Goal: Task Accomplishment & Management: Manage account settings

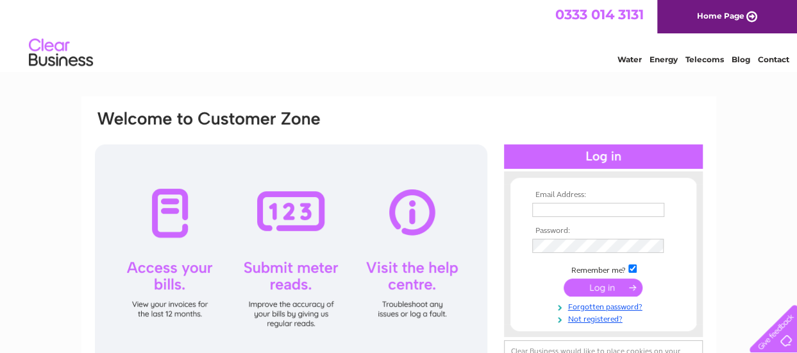
type input "accounts@archivebars.com"
click at [597, 286] on input "submit" at bounding box center [603, 287] width 79 height 18
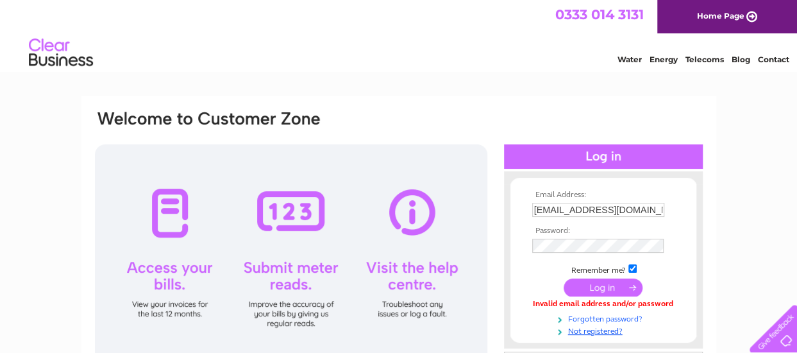
click at [586, 319] on link "Forgotten password?" at bounding box center [605, 318] width 146 height 12
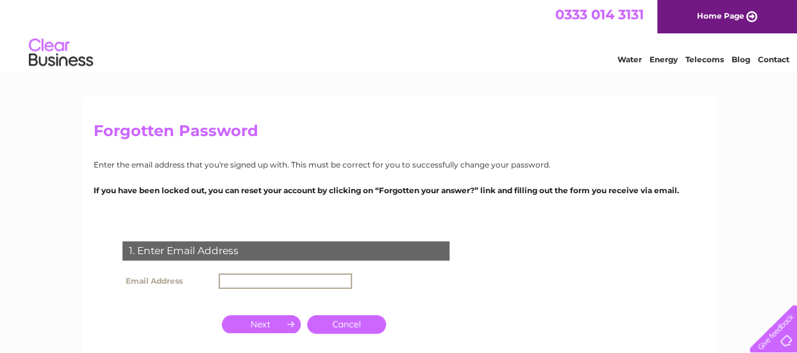
click at [284, 281] on input "text" at bounding box center [285, 280] width 133 height 15
type input "accounts@archivebars.com"
click at [273, 323] on input "button" at bounding box center [261, 323] width 79 height 18
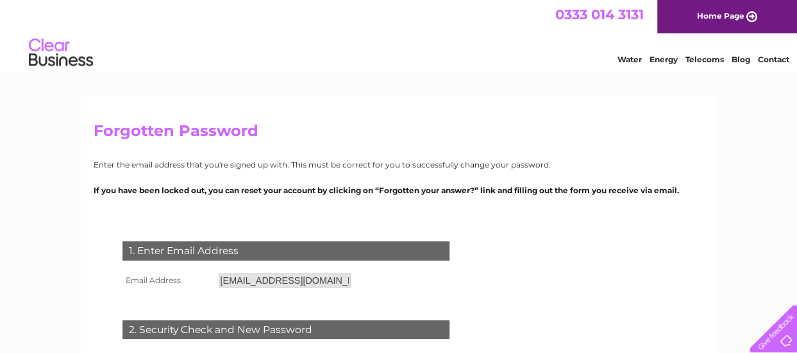
scroll to position [64, 0]
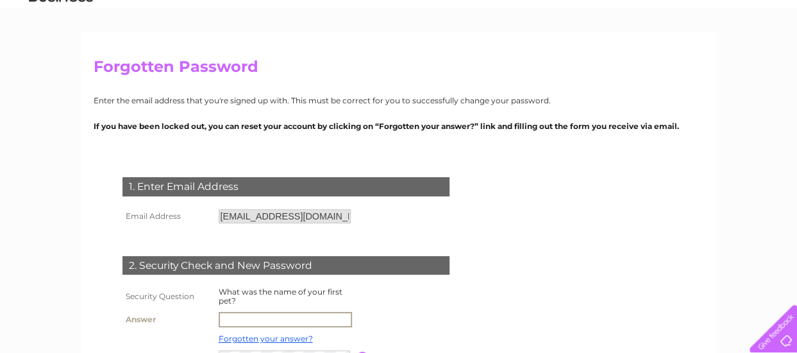
click at [265, 323] on input "text" at bounding box center [285, 319] width 133 height 15
type input "Bully"
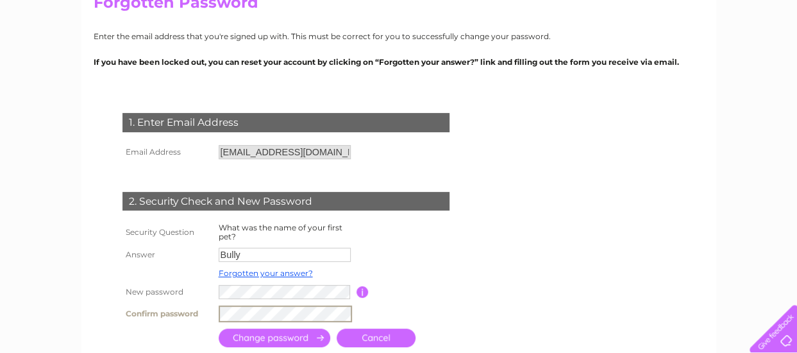
click at [284, 338] on input "submit" at bounding box center [275, 337] width 112 height 19
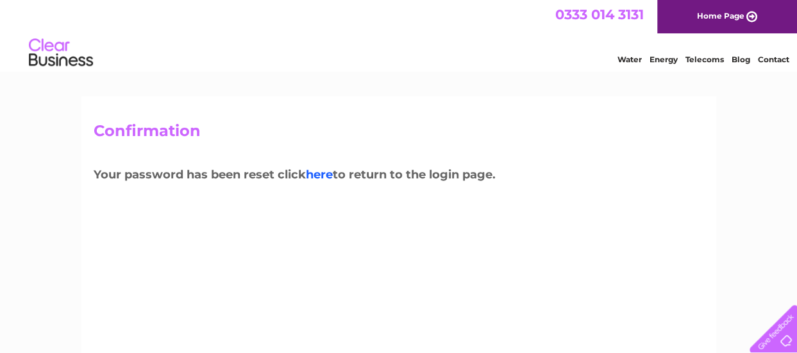
click at [321, 176] on link "here" at bounding box center [319, 174] width 27 height 14
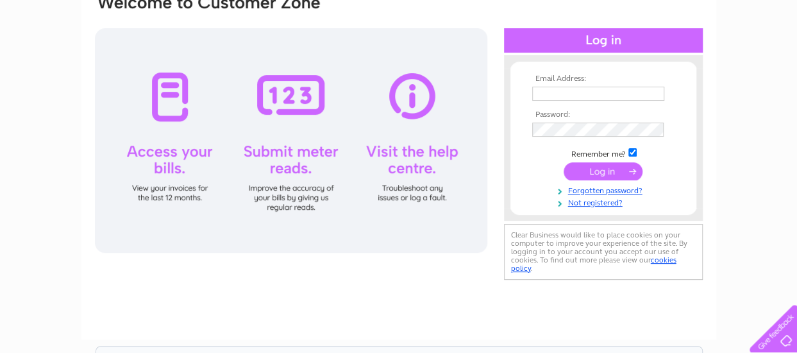
scroll to position [128, 0]
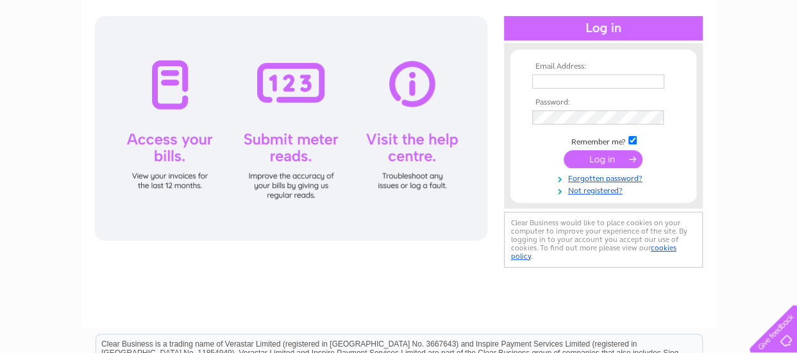
type input "accounts@archivebars.com"
click at [162, 141] on div at bounding box center [291, 128] width 393 height 224
click at [171, 87] on div at bounding box center [291, 128] width 393 height 224
click at [577, 162] on input "submit" at bounding box center [603, 159] width 79 height 18
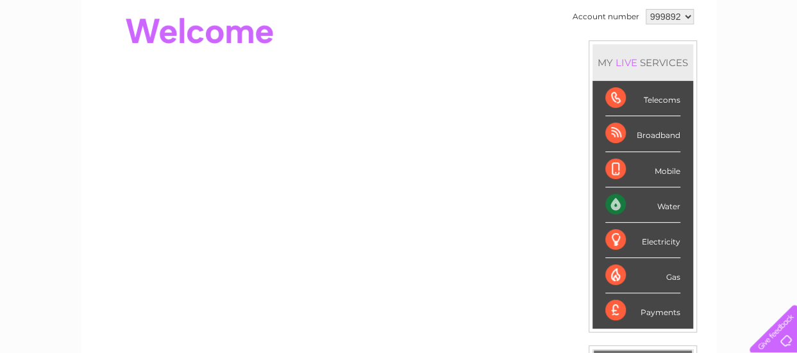
scroll to position [257, 0]
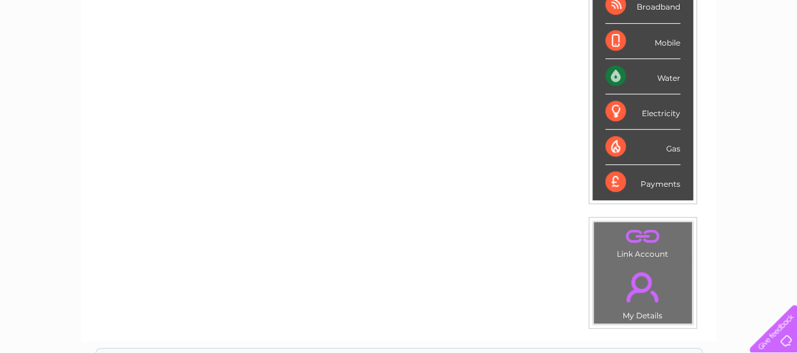
click at [647, 86] on div "Water" at bounding box center [642, 76] width 75 height 35
click at [667, 80] on div "Water" at bounding box center [642, 76] width 75 height 35
click at [614, 78] on div "Water" at bounding box center [642, 76] width 75 height 35
click at [615, 78] on div "Water" at bounding box center [642, 76] width 75 height 35
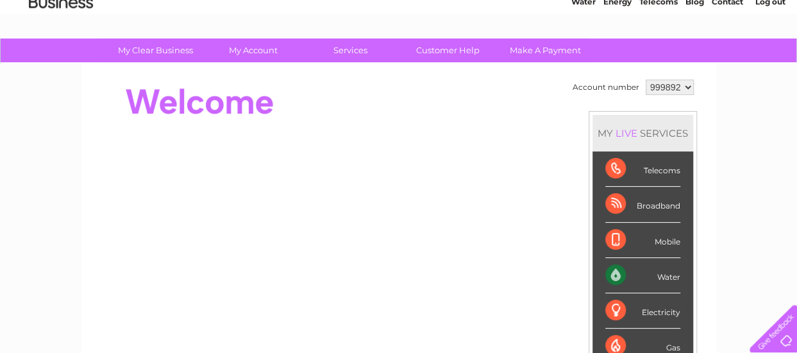
scroll to position [0, 0]
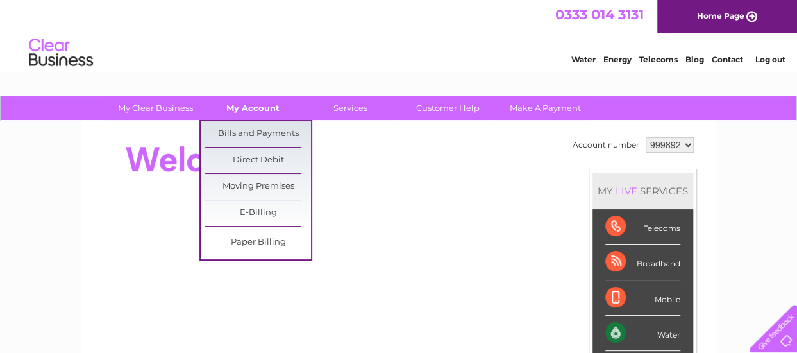
click at [241, 106] on link "My Account" at bounding box center [253, 108] width 106 height 24
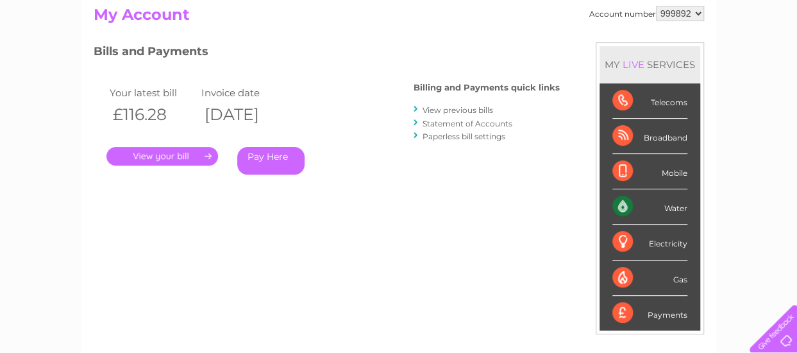
scroll to position [64, 0]
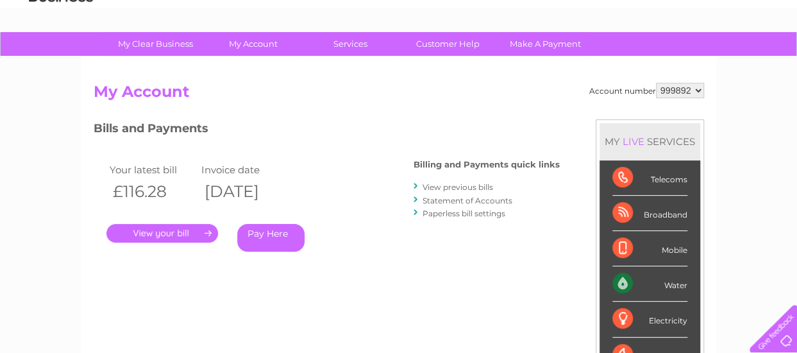
click at [442, 200] on link "Statement of Accounts" at bounding box center [468, 201] width 90 height 10
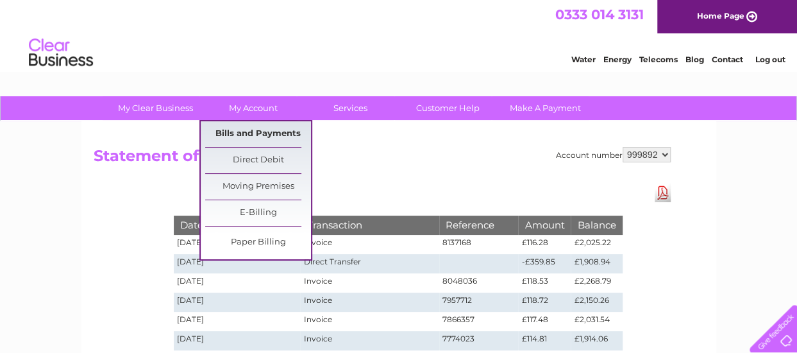
click at [255, 130] on link "Bills and Payments" at bounding box center [258, 134] width 106 height 26
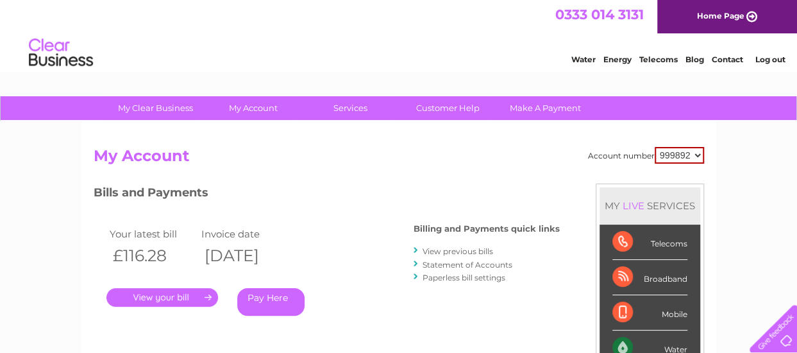
scroll to position [64, 0]
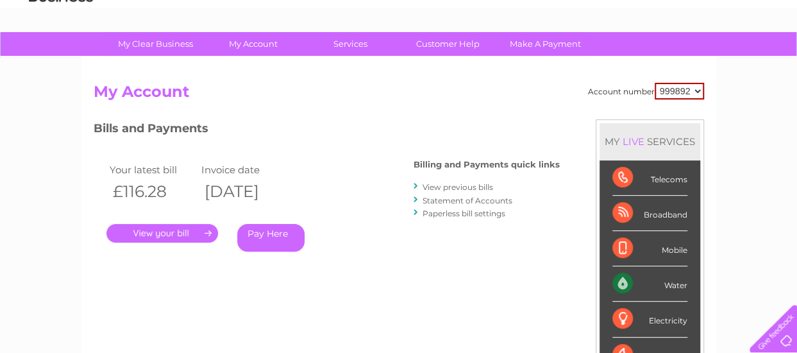
click at [172, 239] on link "." at bounding box center [162, 233] width 112 height 19
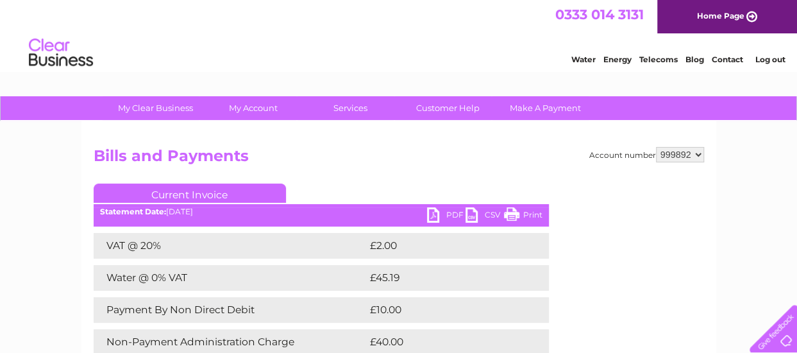
click at [505, 217] on link "Print" at bounding box center [523, 216] width 38 height 19
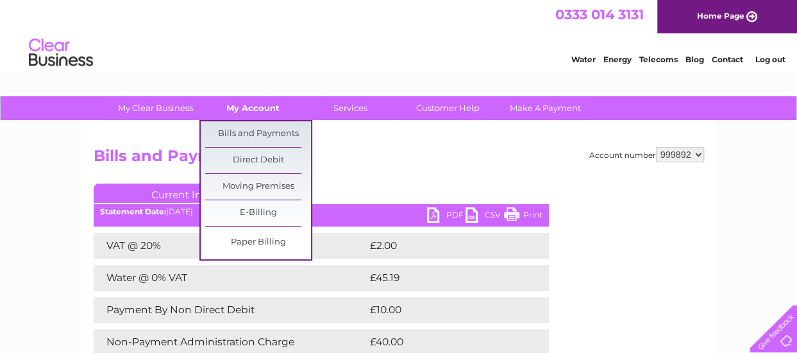
click at [244, 110] on link "My Account" at bounding box center [253, 108] width 106 height 24
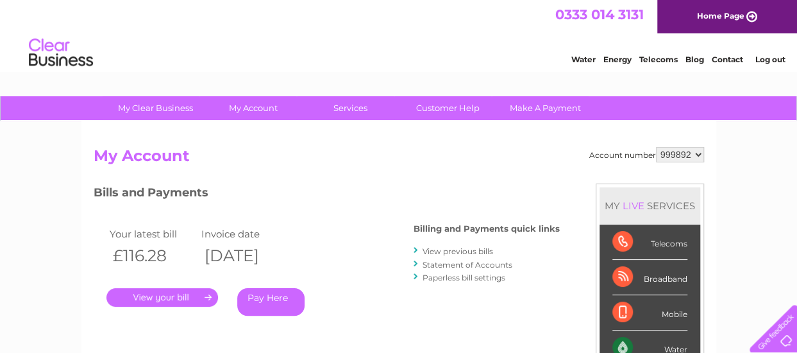
click at [452, 267] on link "Statement of Accounts" at bounding box center [468, 265] width 90 height 10
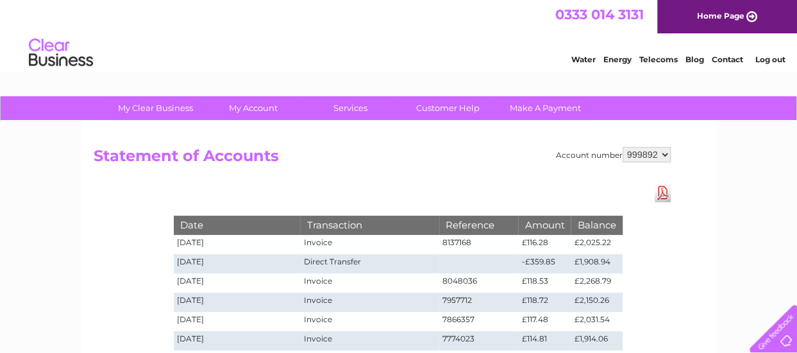
click at [662, 189] on link "Download Pdf" at bounding box center [663, 192] width 16 height 19
